Goal: Communication & Community: Answer question/provide support

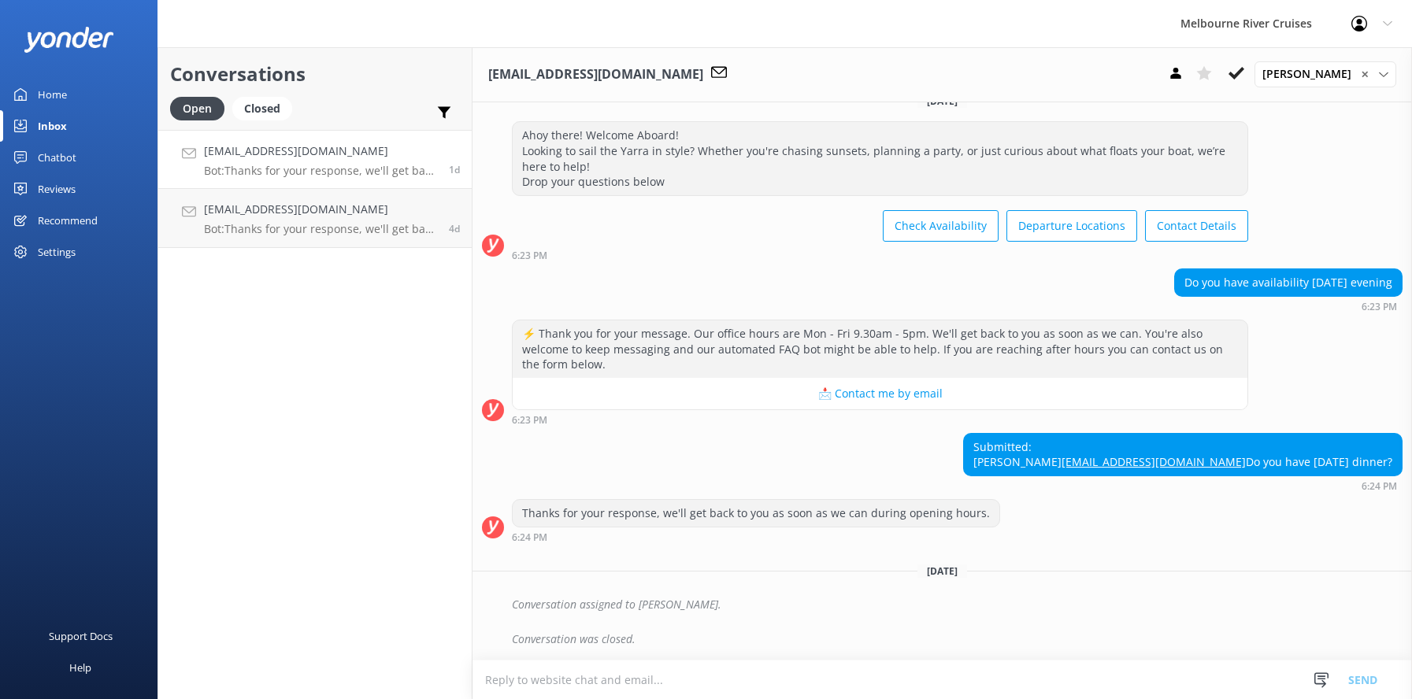
scroll to position [53, 0]
drag, startPoint x: 251, startPoint y: 224, endPoint x: 254, endPoint y: 213, distance: 11.3
click at [251, 224] on p "Bot: Thanks for your response, we'll get back to you as soon as we can during o…" at bounding box center [320, 229] width 233 height 14
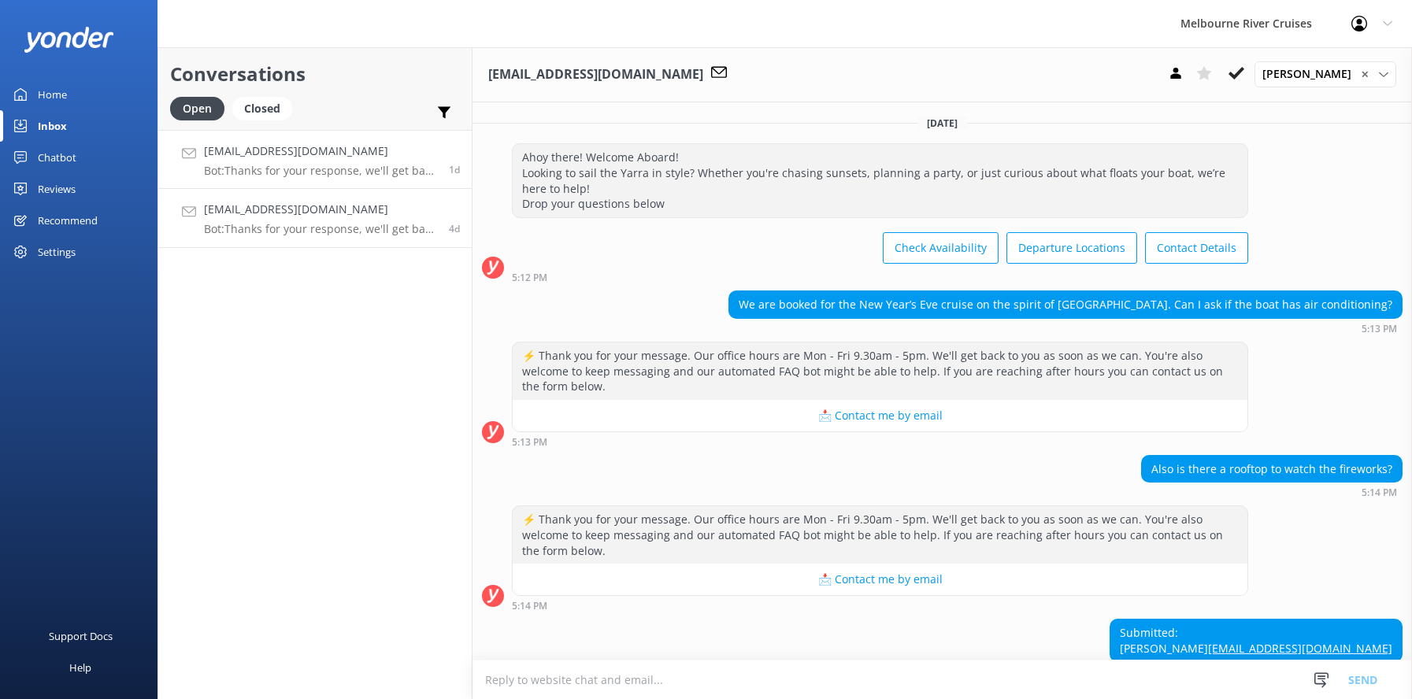
scroll to position [243, 0]
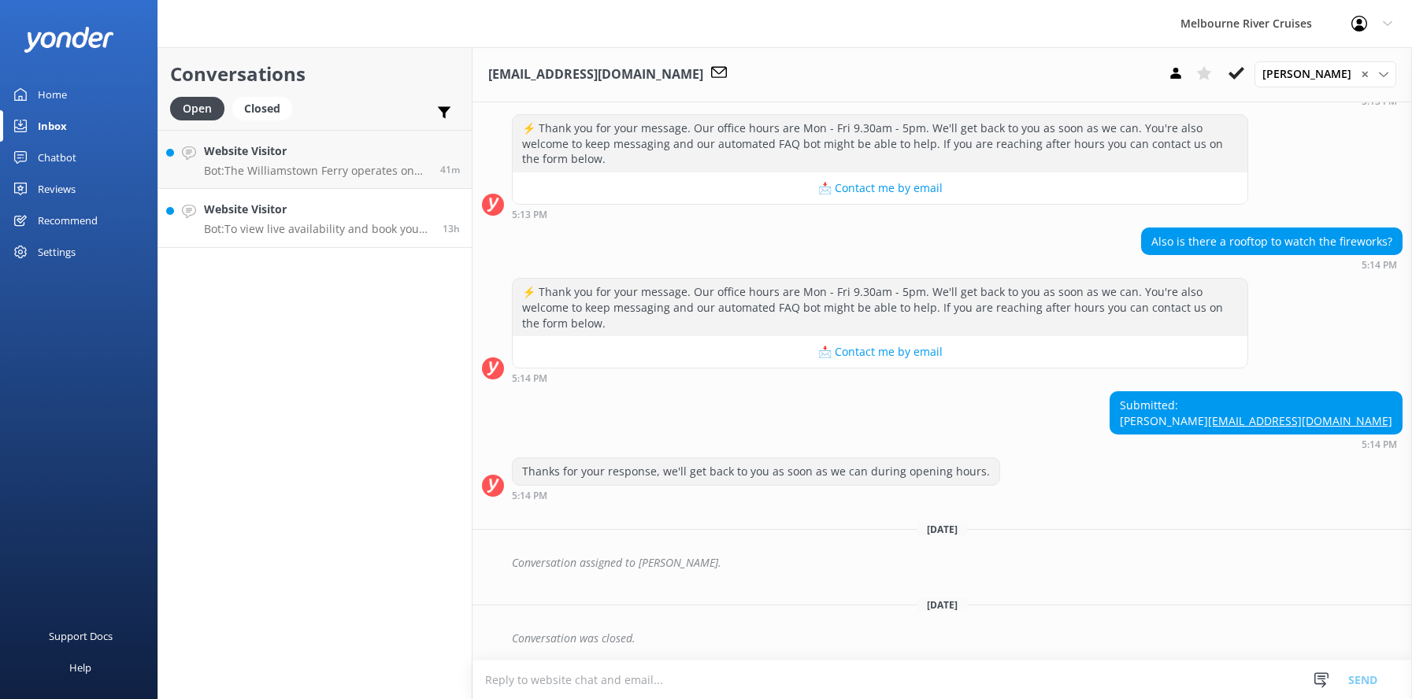
click at [253, 212] on h4 "Website Visitor" at bounding box center [317, 209] width 227 height 17
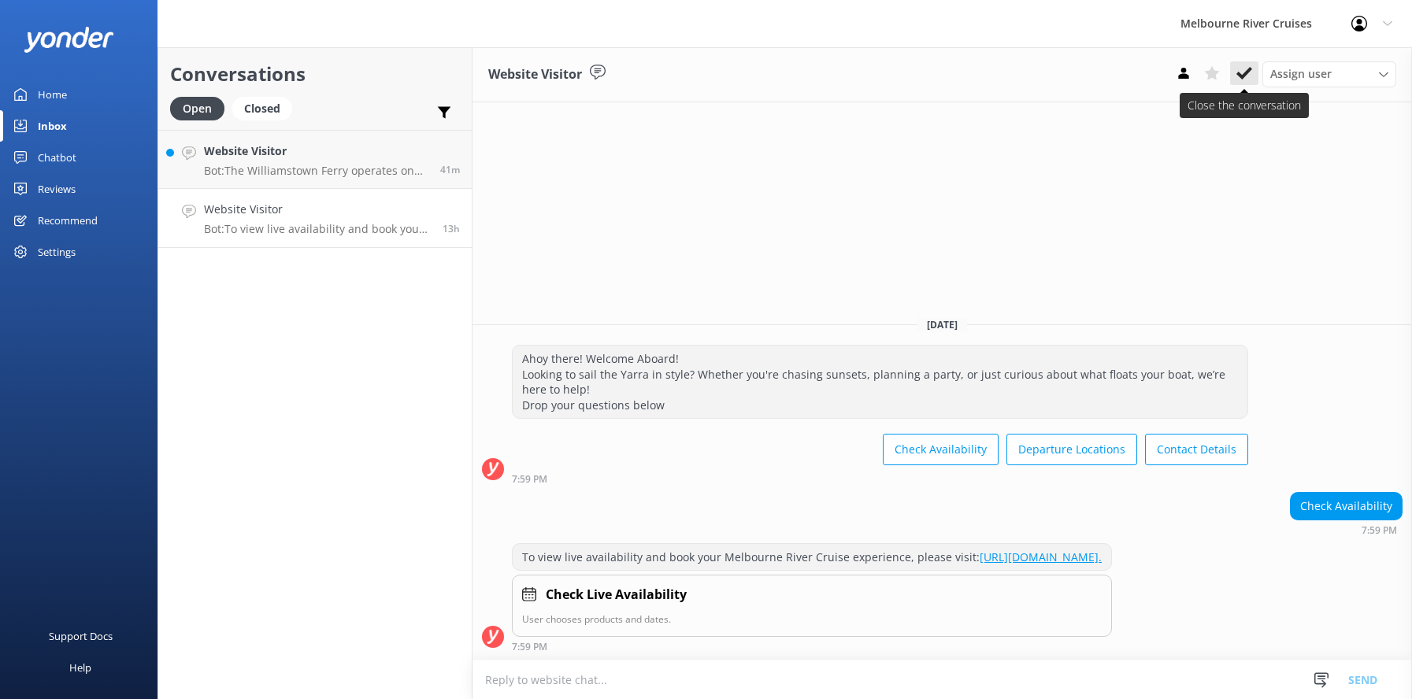
click at [1244, 75] on use at bounding box center [1244, 73] width 16 height 13
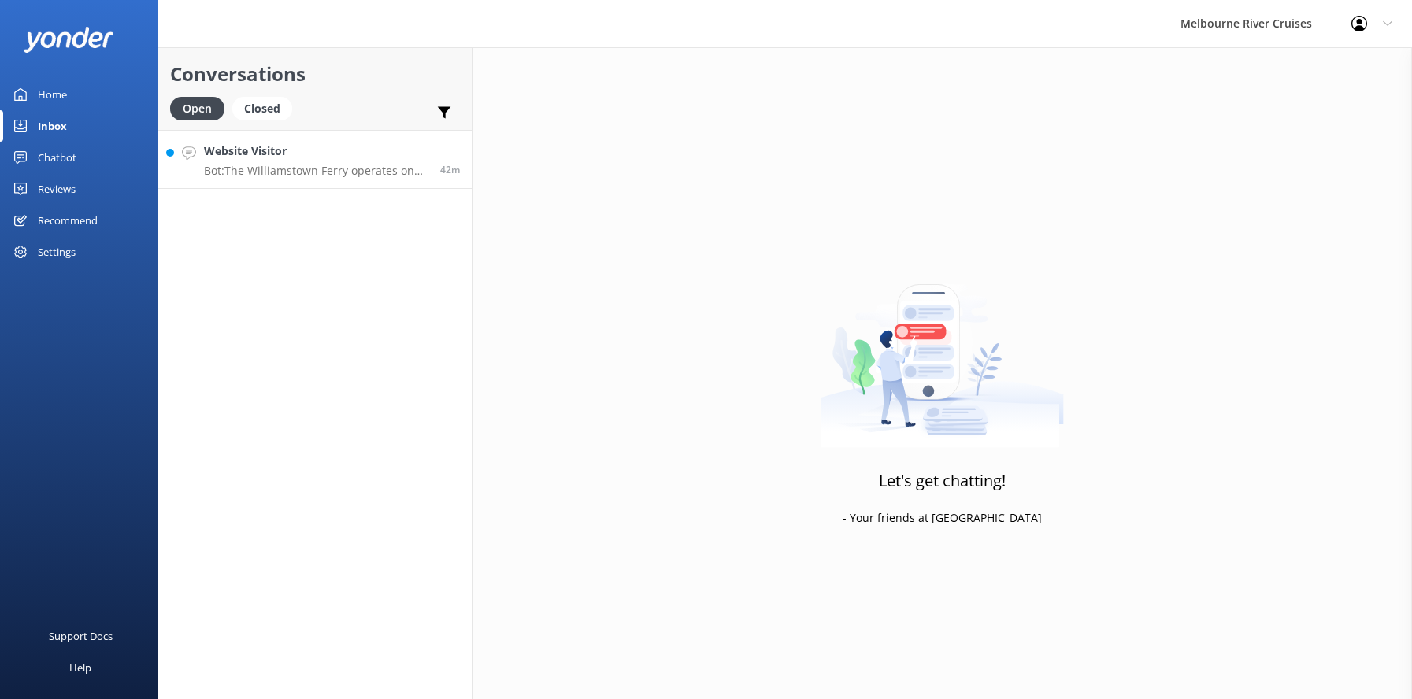
click at [259, 147] on h4 "Website Visitor" at bounding box center [316, 151] width 224 height 17
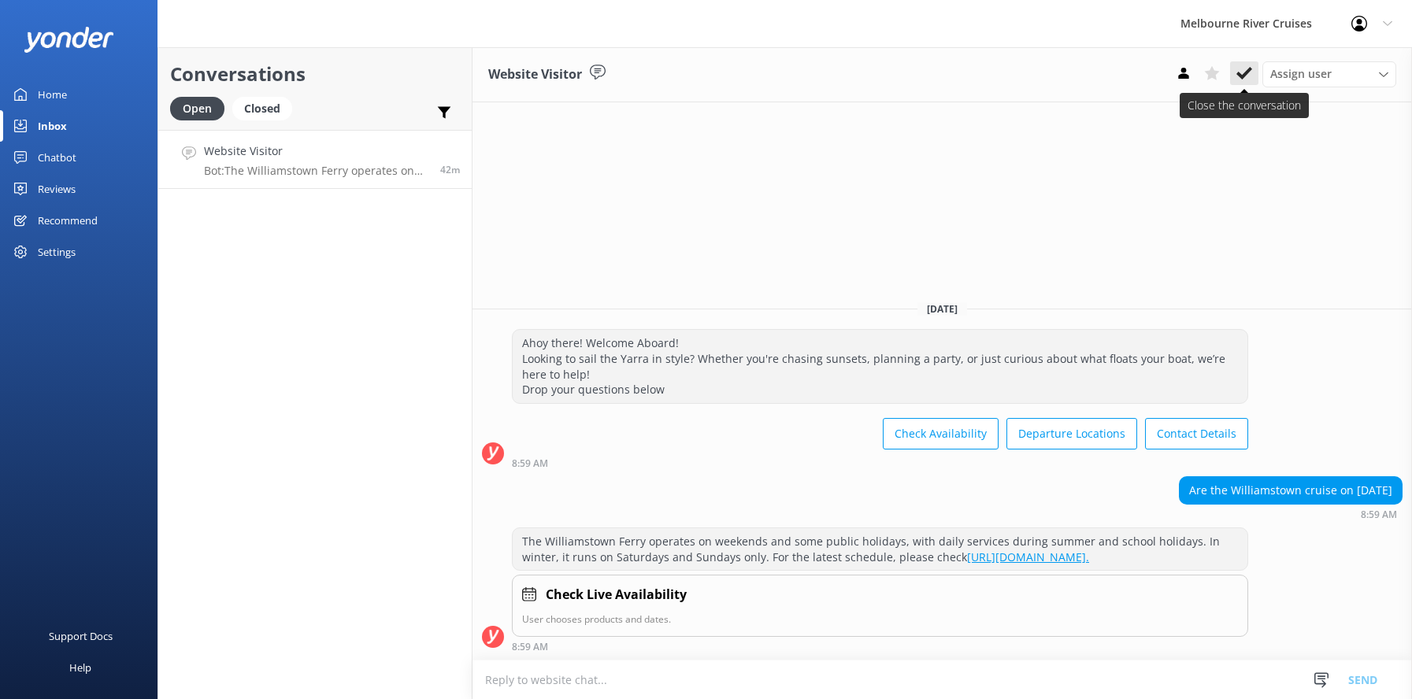
click at [1242, 72] on icon at bounding box center [1244, 73] width 16 height 16
